Goal: Transaction & Acquisition: Register for event/course

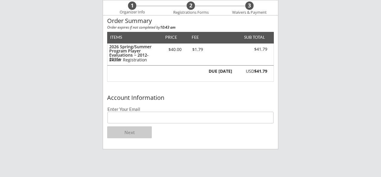
scroll to position [51, 0]
click at [121, 116] on input "email" at bounding box center [191, 118] width 166 height 12
type input "[EMAIL_ADDRESS][DOMAIN_NAME]"
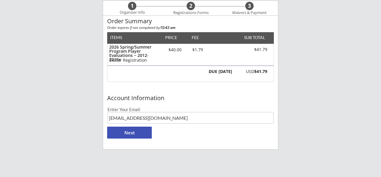
click at [69, 123] on div "Moe Hockey LLC 1 Organizer Info 2 Registrations Forms 3 Waivers & Payment Order…" at bounding box center [190, 107] width 381 height 316
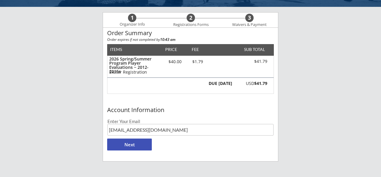
scroll to position [40, 0]
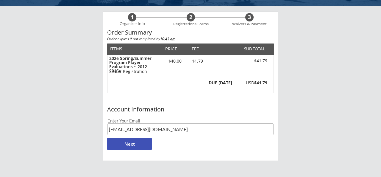
click at [130, 146] on button "Next" at bounding box center [129, 144] width 45 height 12
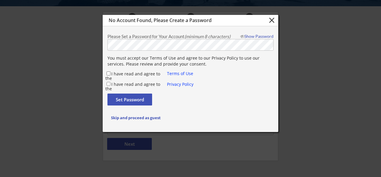
click at [107, 72] on input "I have read and agree to the" at bounding box center [109, 74] width 4 height 4
checkbox input "true"
click at [108, 84] on input "I have read and agree to the" at bounding box center [109, 84] width 4 height 4
checkbox input "true"
click at [128, 98] on button "Set Password" at bounding box center [130, 100] width 45 height 12
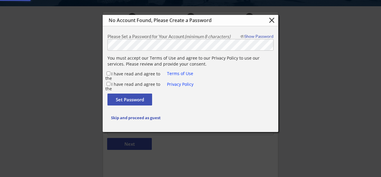
checkbox input "false"
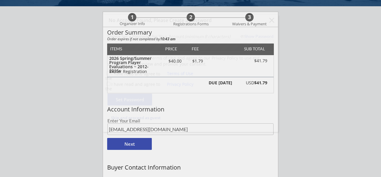
type input "[EMAIL_ADDRESS][DOMAIN_NAME]"
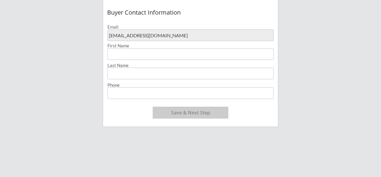
scroll to position [187, 0]
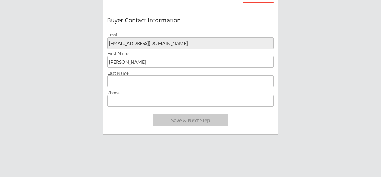
type input "[PERSON_NAME]"
type input "[PHONE_NUMBER]"
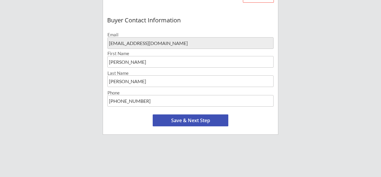
click at [93, 88] on div "Moe Hockey LLC 1 Organizer Info 2 Registrations Forms 3 Waivers & Payment Order…" at bounding box center [190, 31] width 381 height 437
click at [195, 114] on div "Buyer Contact Information Email [EMAIL_ADDRESS][DOMAIN_NAME] First Name Last Na…" at bounding box center [190, 73] width 175 height 121
click at [192, 118] on button "Save & Next Step" at bounding box center [191, 120] width 76 height 12
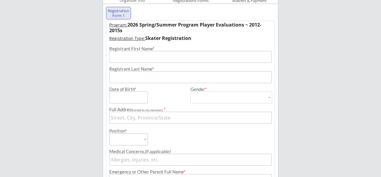
scroll to position [46, 0]
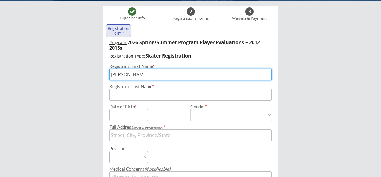
type input "[PERSON_NAME]"
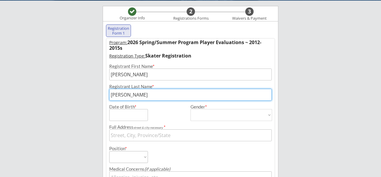
type input "[PERSON_NAME]"
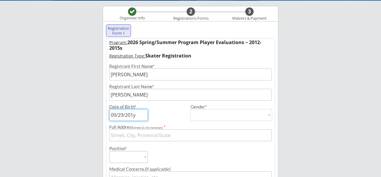
type input "[DATE]"
select select ""[DEMOGRAPHIC_DATA]""
type input "[DEMOGRAPHIC_DATA]"
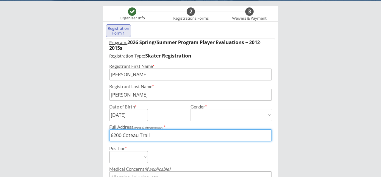
type input "6200 Coteau Trail"
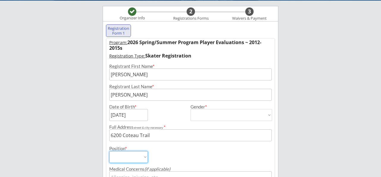
select select ""Forward""
click at [169, 156] on div "Position * Forward Defense Goalie" at bounding box center [149, 152] width 80 height 22
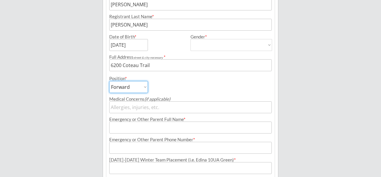
scroll to position [116, 0]
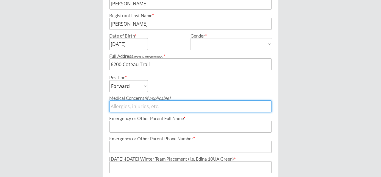
click at [129, 107] on input "input" at bounding box center [190, 106] width 163 height 12
type input "N/A"
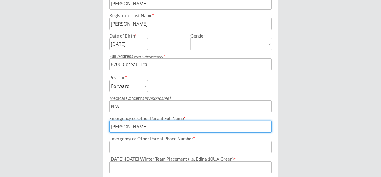
type input "[PERSON_NAME]"
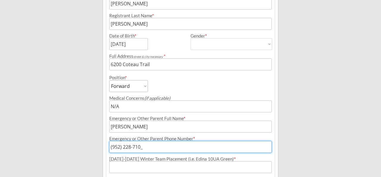
type input "[PHONE_NUMBER]"
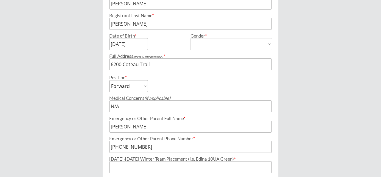
click at [96, 134] on div "Moe Hockey LLC Organizer Info 2 Registrations Forms 3 Waivers & Payment Registr…" at bounding box center [190, 66] width 381 height 364
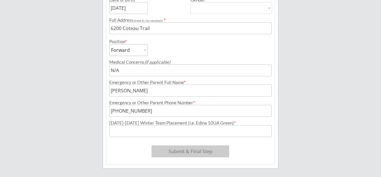
scroll to position [160, 0]
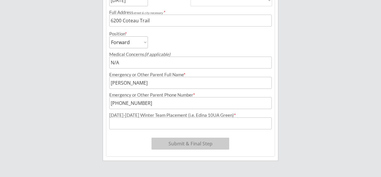
click at [136, 124] on input "input" at bounding box center [190, 123] width 163 height 12
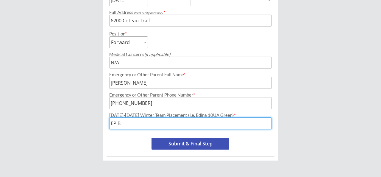
type input "EP B"
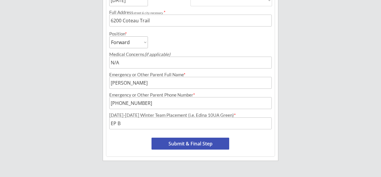
click at [183, 141] on button "Submit & Final Step" at bounding box center [191, 144] width 78 height 12
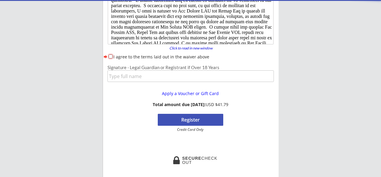
scroll to position [52, 0]
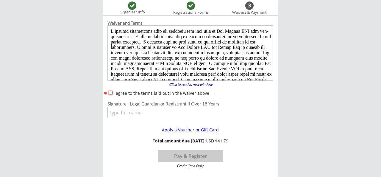
click at [111, 92] on input "I agree to the terms laid out in the waiver above" at bounding box center [111, 93] width 4 height 4
checkbox input "true"
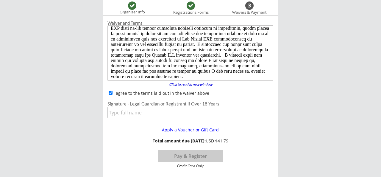
scroll to position [57, 0]
click at [143, 115] on input "input" at bounding box center [191, 113] width 166 height 12
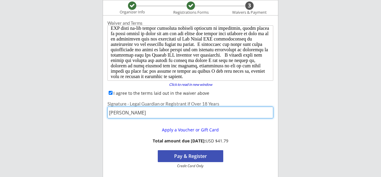
type input "[PERSON_NAME]"
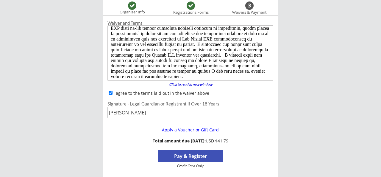
click at [186, 155] on button "Pay & Register" at bounding box center [191, 156] width 66 height 12
